Goal: Task Accomplishment & Management: Use online tool/utility

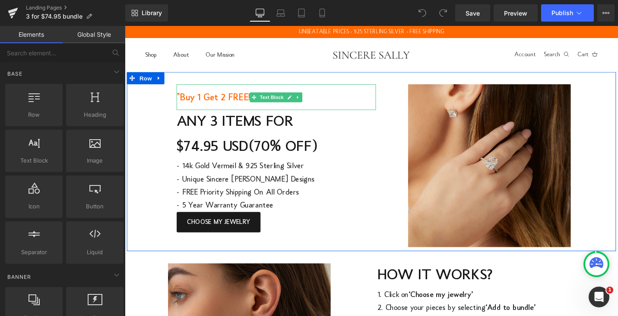
click at [203, 103] on span ""Buy 1 Get 2 FREE!"" at bounding box center [221, 102] width 82 height 10
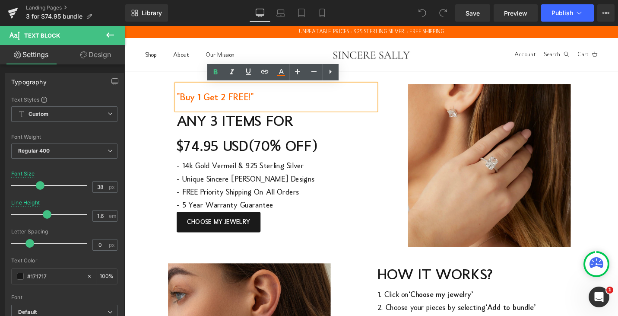
click at [325, 100] on p ""Buy 1 Get 2 FREE!"" at bounding box center [285, 102] width 211 height 28
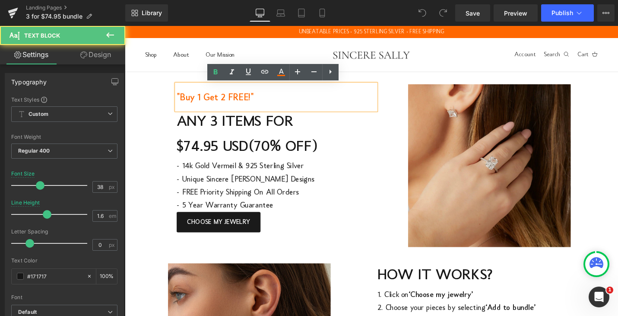
click at [210, 109] on p ""Buy 1 Get 2 FREE!"" at bounding box center [285, 102] width 211 height 28
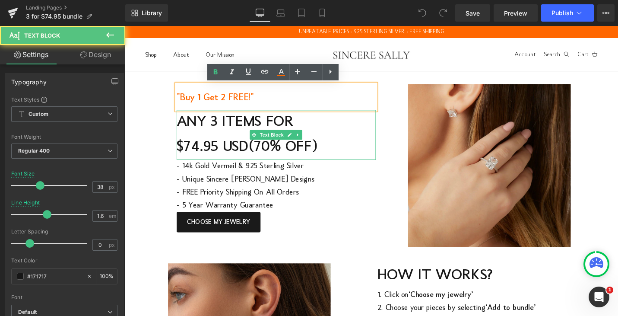
click at [360, 139] on p "ANY 3 ITEMS FOR" at bounding box center [285, 128] width 211 height 26
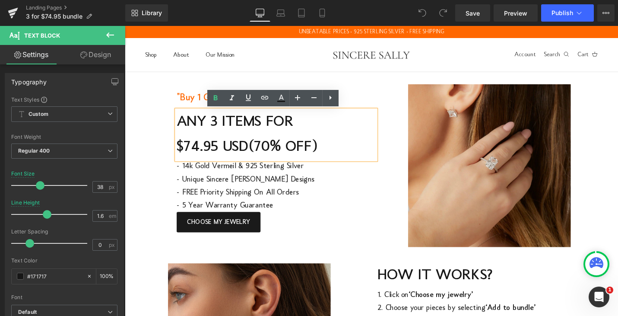
click at [381, 101] on p ""Buy 1 Get 2 FREE!"" at bounding box center [285, 102] width 211 height 28
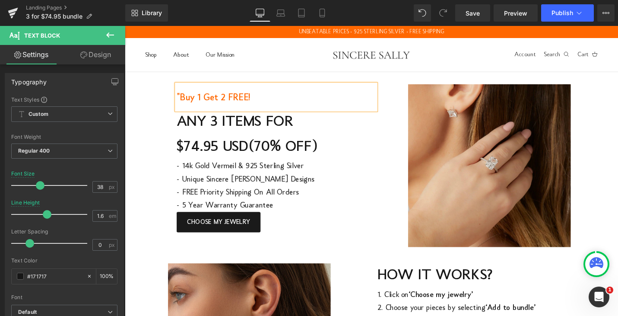
click at [381, 101] on p ""Buy 1 Get 2 FREE!" at bounding box center [285, 102] width 211 height 28
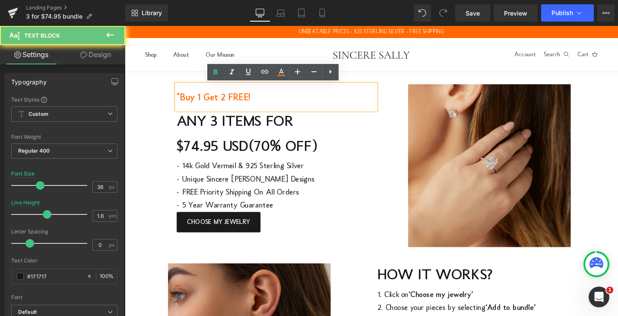
click at [381, 101] on p ""Buy 1 Get 2 FREE!" at bounding box center [285, 102] width 211 height 28
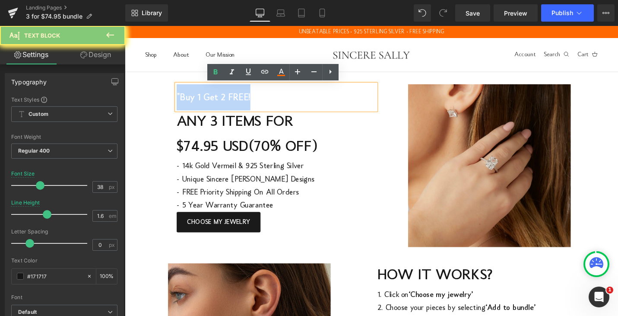
click at [381, 101] on p ""Buy 1 Get 2 FREE!" at bounding box center [285, 102] width 211 height 28
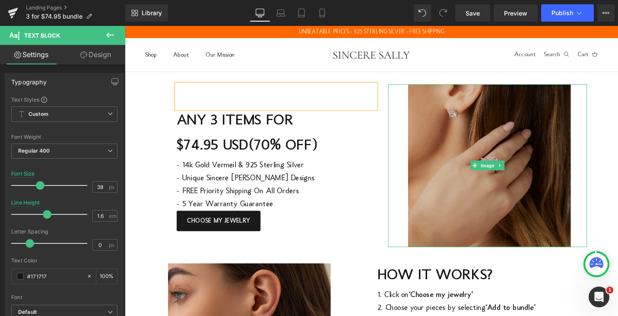
click at [411, 110] on img at bounding box center [509, 174] width 211 height 173
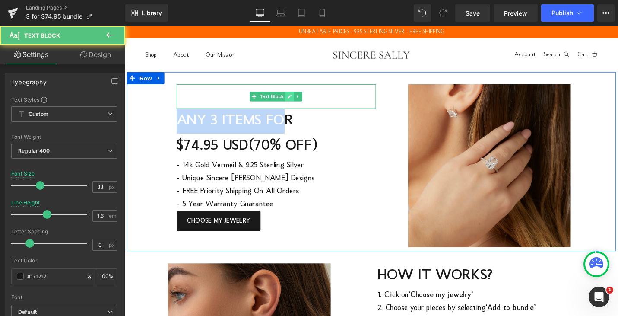
drag, startPoint x: 298, startPoint y: 126, endPoint x: 296, endPoint y: 105, distance: 20.8
click at [296, 105] on div "Text Block Buy One Get 4 FREE! Text Block ANY 3 ITEMS FOR $74.95 USD (70% OFF) …" at bounding box center [285, 165] width 224 height 155
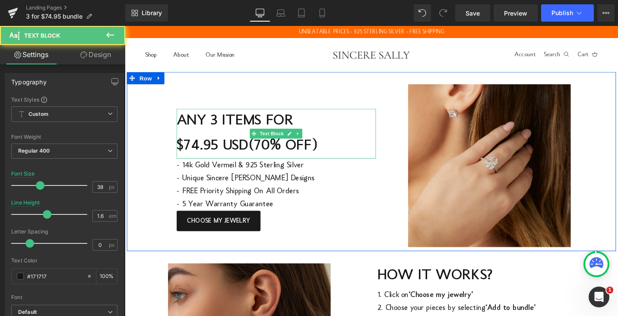
click at [335, 130] on p "ANY 3 ITEMS FOR" at bounding box center [285, 127] width 211 height 26
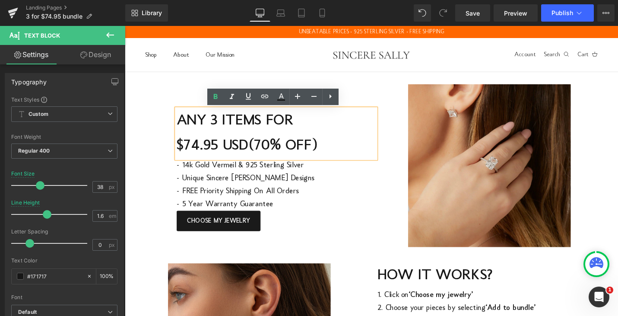
click at [362, 85] on div "Text Block Buy One Get 4 FREE! Text Block ANY 3 ITEMS FOR $74.95 USD (70% OFF) …" at bounding box center [386, 170] width 518 height 190
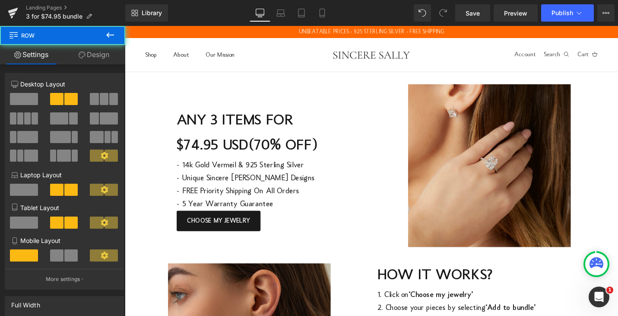
click at [361, 98] on p at bounding box center [285, 101] width 211 height 26
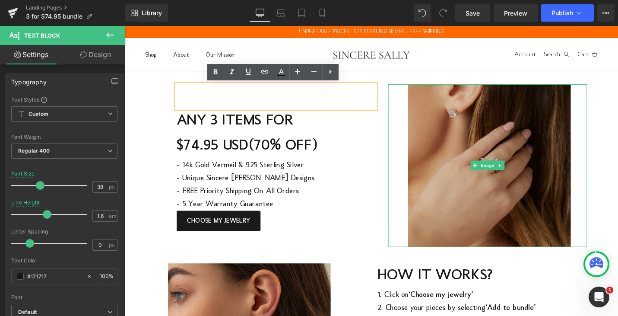
click at [411, 113] on img at bounding box center [509, 174] width 211 height 173
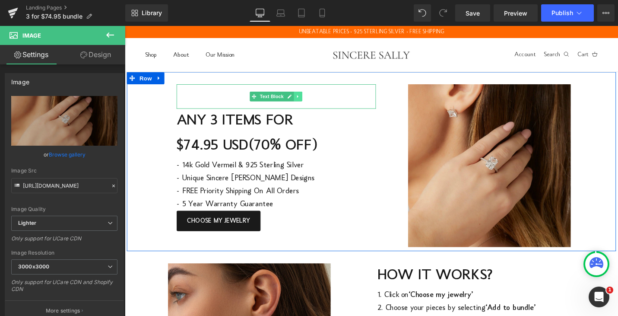
click at [308, 101] on link at bounding box center [308, 100] width 9 height 10
click at [314, 101] on link at bounding box center [312, 100] width 9 height 10
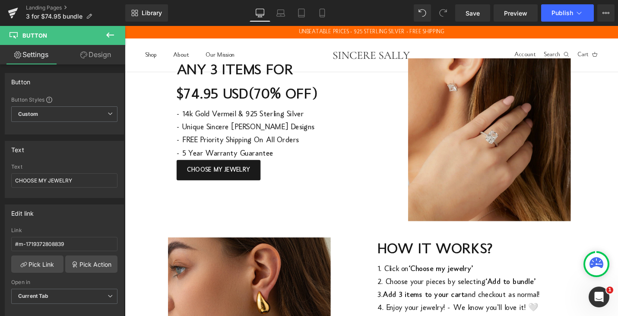
scroll to position [3, 0]
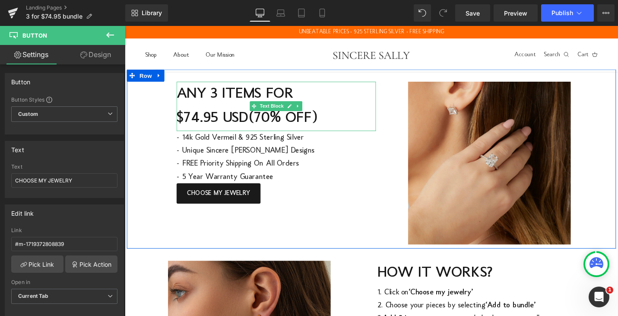
click at [216, 98] on span "ANY 3 ITEMS FOR" at bounding box center [242, 98] width 124 height 16
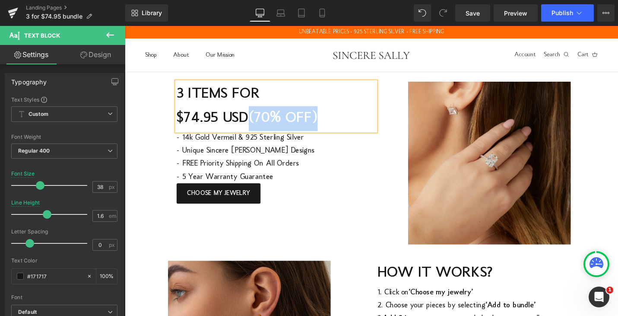
drag, startPoint x: 339, startPoint y: 122, endPoint x: 260, endPoint y: 122, distance: 78.2
click at [260, 122] on p "$74.95 USD (70% OFF)" at bounding box center [285, 124] width 211 height 26
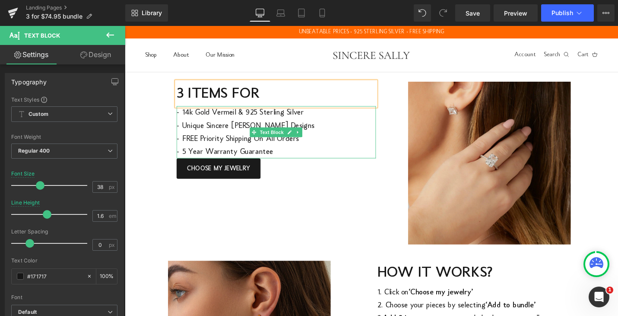
click at [190, 159] on p "- 5 Year Warranty Guarantee" at bounding box center [285, 159] width 211 height 14
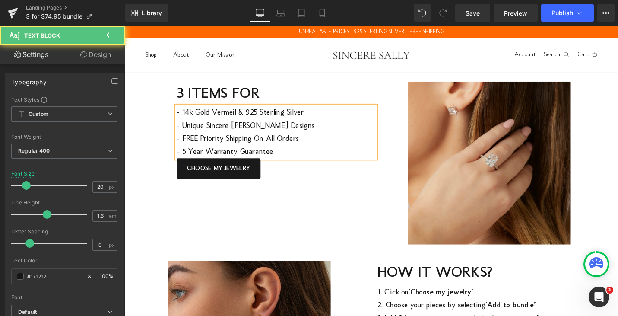
click at [188, 157] on p "- 5 Year Warranty Guarantee" at bounding box center [285, 159] width 211 height 14
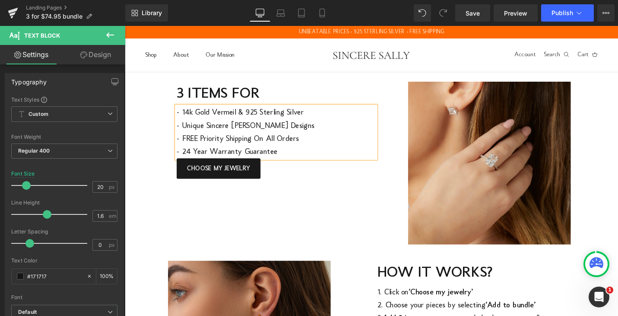
click at [212, 160] on p "- 24 Year Warranty Guarantee" at bounding box center [285, 159] width 211 height 14
drag, startPoint x: 187, startPoint y: 158, endPoint x: 246, endPoint y: 157, distance: 59.2
click at [246, 157] on p "- 24 Mon Warranty Guarantee" at bounding box center [285, 159] width 211 height 14
click at [300, 156] on p "- Sincere [PERSON_NAME] lifetime Guarantee" at bounding box center [285, 159] width 211 height 14
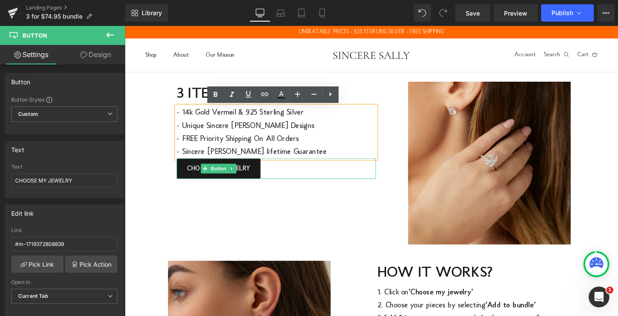
click at [314, 214] on div "Buy One Get 4 FREE! Text Block 3 ITEMS FOR Text Block - 14k Gold Vermeil & 925 …" at bounding box center [386, 167] width 518 height 190
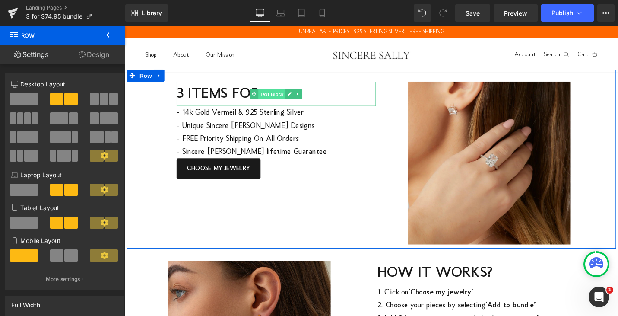
click at [276, 96] on span "Text Block" at bounding box center [280, 98] width 29 height 10
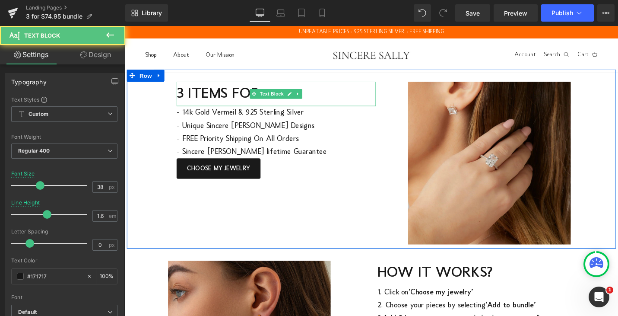
click at [349, 93] on p "3 ITEMS FOR" at bounding box center [285, 98] width 211 height 26
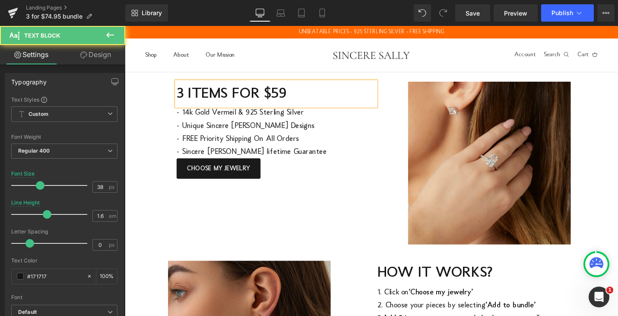
click at [309, 99] on p "3 ITEMS FOR $59" at bounding box center [285, 98] width 211 height 26
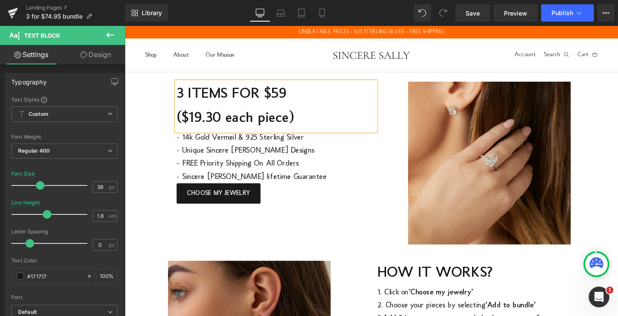
click at [304, 125] on span "3 ITEMS FOR $59 ($19.30 each piece)" at bounding box center [242, 111] width 125 height 43
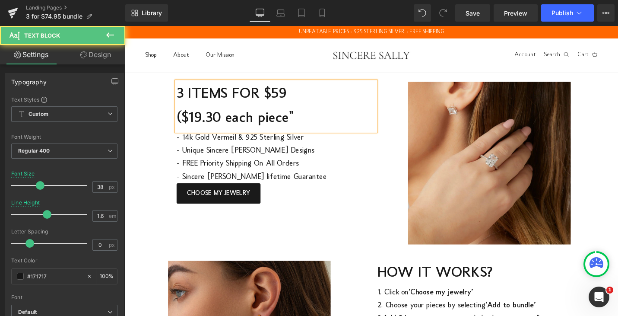
click at [183, 124] on span "3 ITEMS FOR $59 ($19.30 each piece"" at bounding box center [242, 111] width 124 height 43
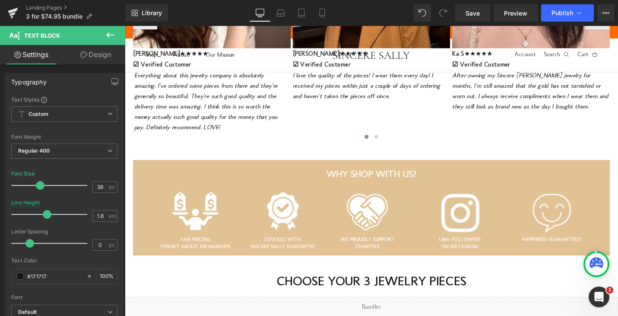
scroll to position [757, 0]
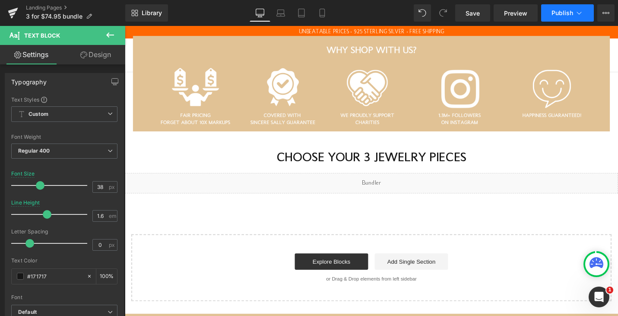
click at [554, 12] on span "Publish" at bounding box center [562, 13] width 22 height 7
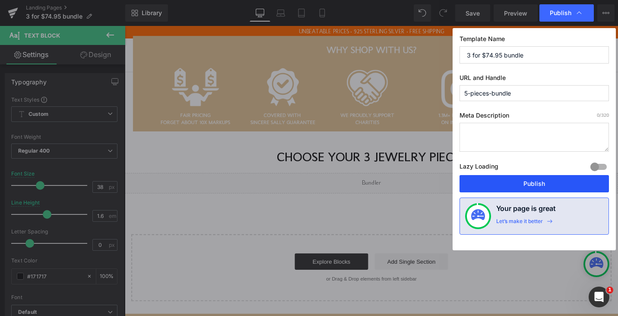
click at [529, 184] on button "Publish" at bounding box center [533, 183] width 149 height 17
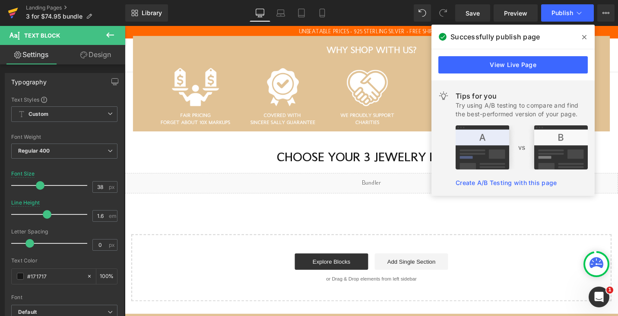
click at [16, 15] on icon at bounding box center [13, 13] width 10 height 22
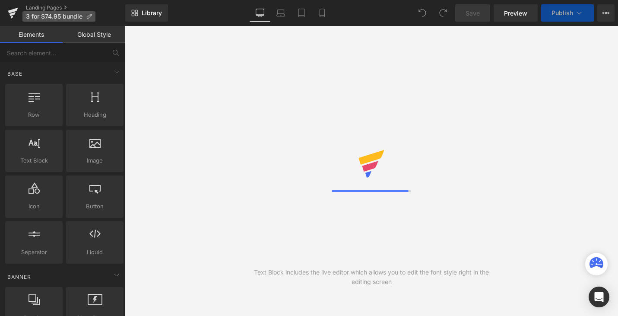
click at [91, 16] on icon at bounding box center [89, 16] width 6 height 6
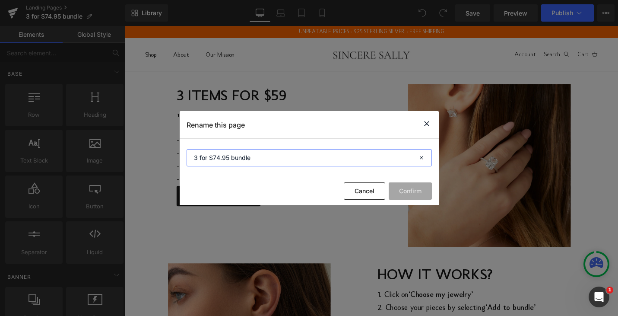
click at [229, 158] on input "3 for $74.95 bundle" at bounding box center [309, 157] width 245 height 17
type input "3 for $59 bundle"
click at [407, 190] on button "Confirm" at bounding box center [410, 190] width 43 height 17
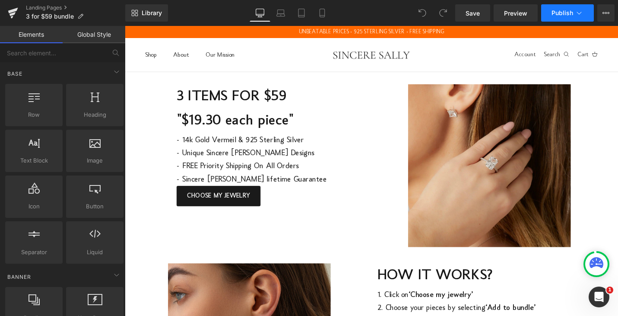
click at [569, 17] on button "Publish" at bounding box center [567, 12] width 53 height 17
click at [11, 12] on icon at bounding box center [13, 11] width 10 height 6
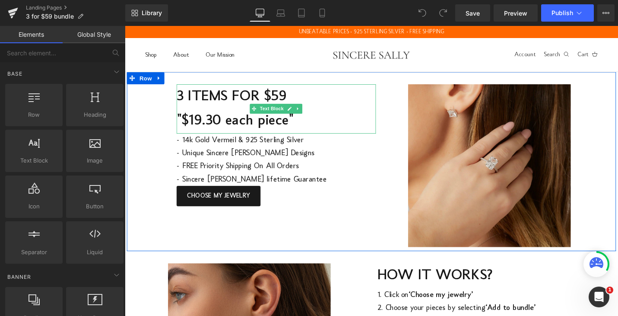
click at [229, 129] on span "3 ITEMS FOR $59 "$19.30 each piece"" at bounding box center [242, 113] width 124 height 43
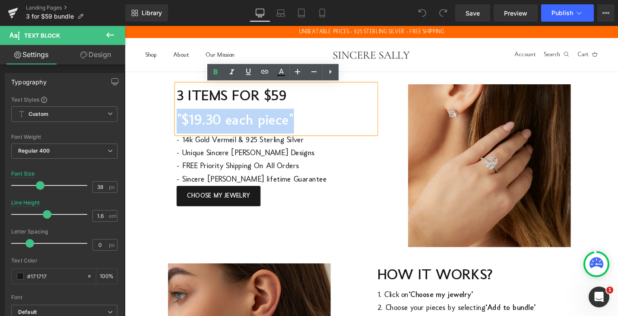
drag, startPoint x: 304, startPoint y: 127, endPoint x: 181, endPoint y: 131, distance: 123.1
click at [181, 131] on span "3 ITEMS FOR $59 "$19.30 each piece"" at bounding box center [242, 113] width 124 height 43
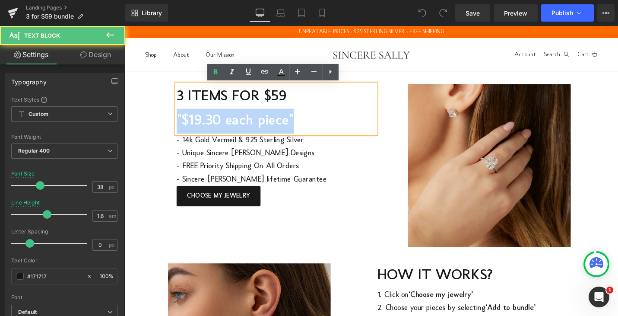
click at [204, 128] on span "3 ITEMS FOR $59 "$19.30 each piece"" at bounding box center [242, 113] width 124 height 43
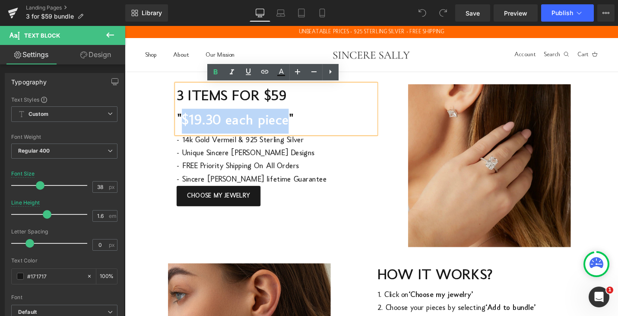
drag, startPoint x: 298, startPoint y: 127, endPoint x: 188, endPoint y: 128, distance: 109.7
click at [188, 128] on span "3 ITEMS FOR $59 "$19.30 each piece"" at bounding box center [242, 113] width 124 height 43
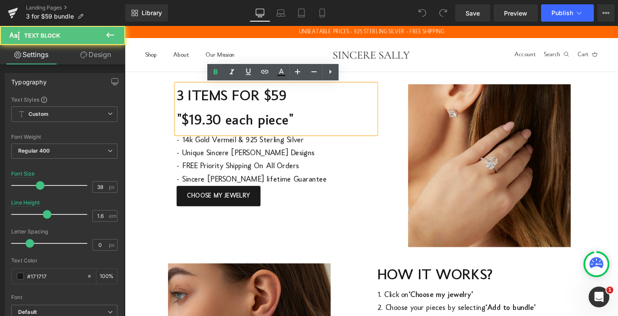
click at [293, 99] on span "3 ITEMS FOR $59 "$19.30 each piece"" at bounding box center [242, 113] width 124 height 43
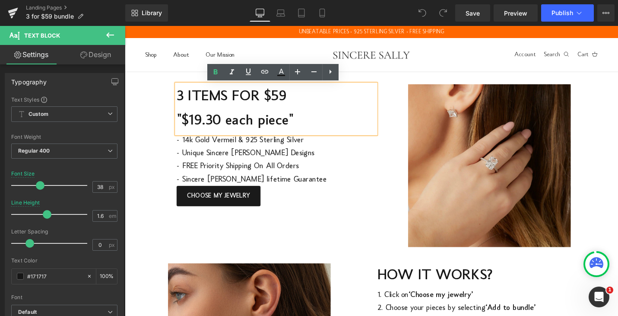
click at [295, 100] on span "3 ITEMS FOR $59 "$19.30 each piece"" at bounding box center [242, 113] width 124 height 43
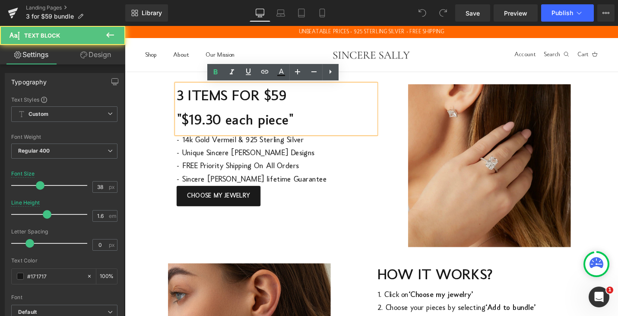
click at [226, 127] on span "3 ITEMS FOR $59 "$19.30 each piece"" at bounding box center [242, 113] width 124 height 43
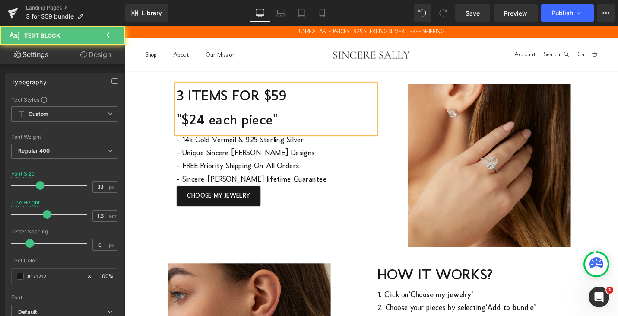
click at [294, 100] on span "3 ITEMS FOR $59 "$24 each piece"" at bounding box center [238, 113] width 116 height 43
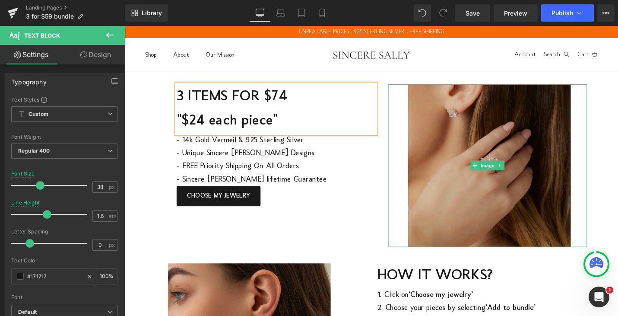
click at [411, 117] on img at bounding box center [509, 174] width 211 height 173
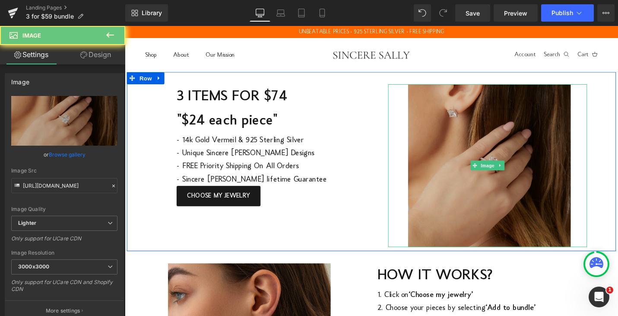
click at [411, 117] on img at bounding box center [509, 174] width 211 height 173
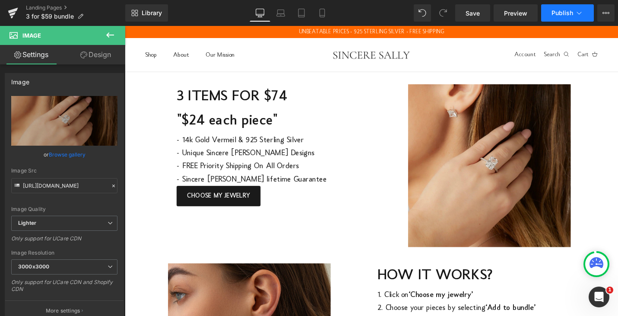
click at [553, 13] on span "Publish" at bounding box center [562, 13] width 22 height 7
click at [78, 16] on icon at bounding box center [80, 16] width 6 height 6
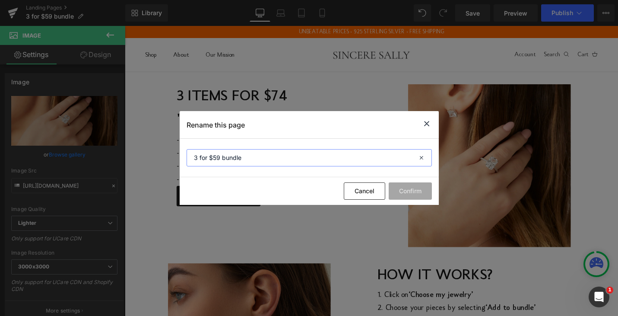
click at [217, 155] on input "3 for $59 bundle" at bounding box center [309, 157] width 245 height 17
type input "3 for $74 bundle"
click at [418, 195] on button "Confirm" at bounding box center [410, 190] width 43 height 17
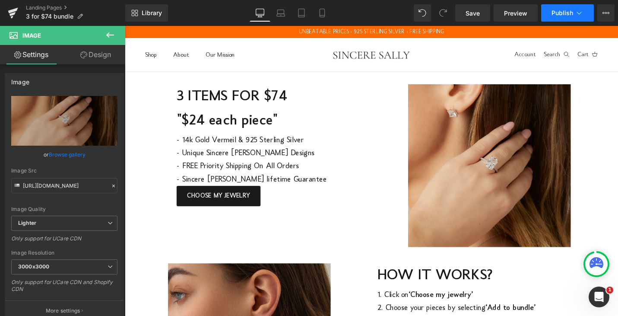
click at [557, 18] on button "Publish" at bounding box center [567, 12] width 53 height 17
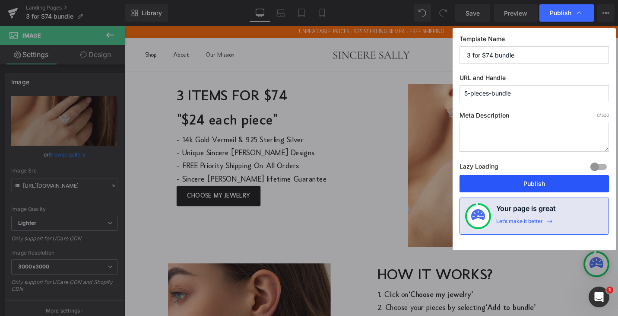
click at [548, 183] on button "Publish" at bounding box center [533, 183] width 149 height 17
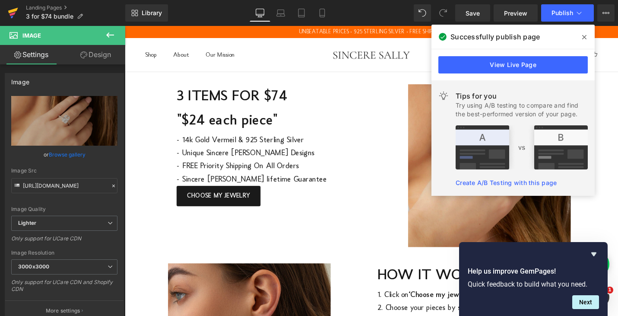
click at [13, 11] on icon at bounding box center [13, 11] width 10 height 6
